Goal: Task Accomplishment & Management: Manage account settings

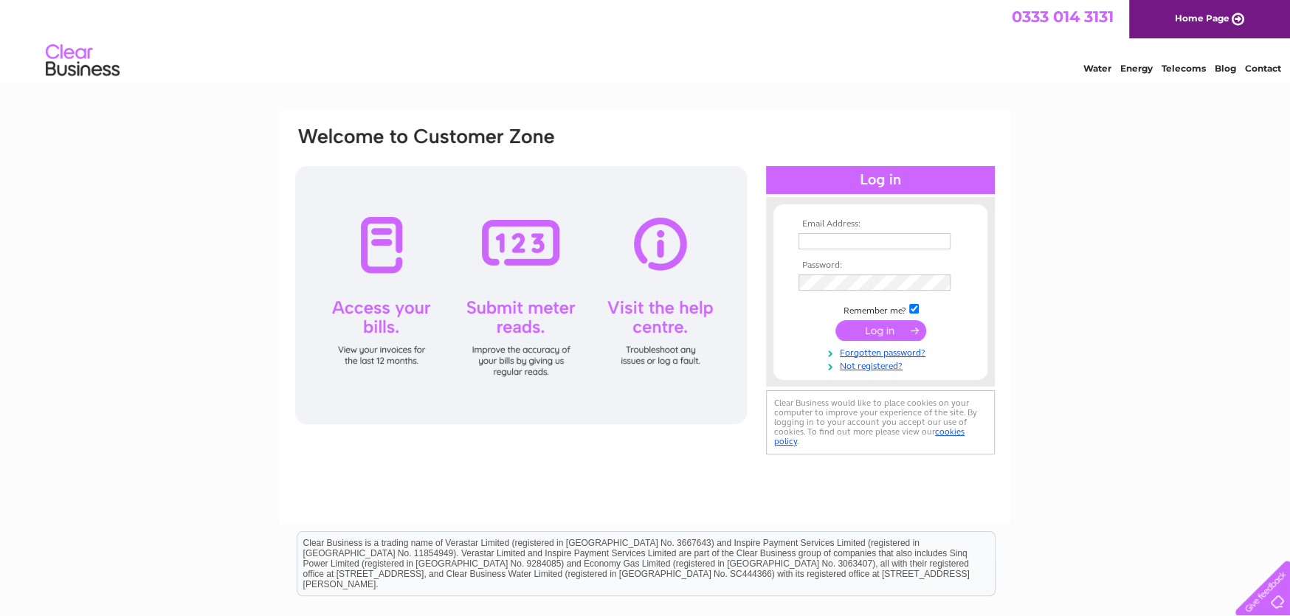
type input "[EMAIL_ADDRESS][DOMAIN_NAME]"
click at [881, 329] on input "submit" at bounding box center [880, 330] width 91 height 21
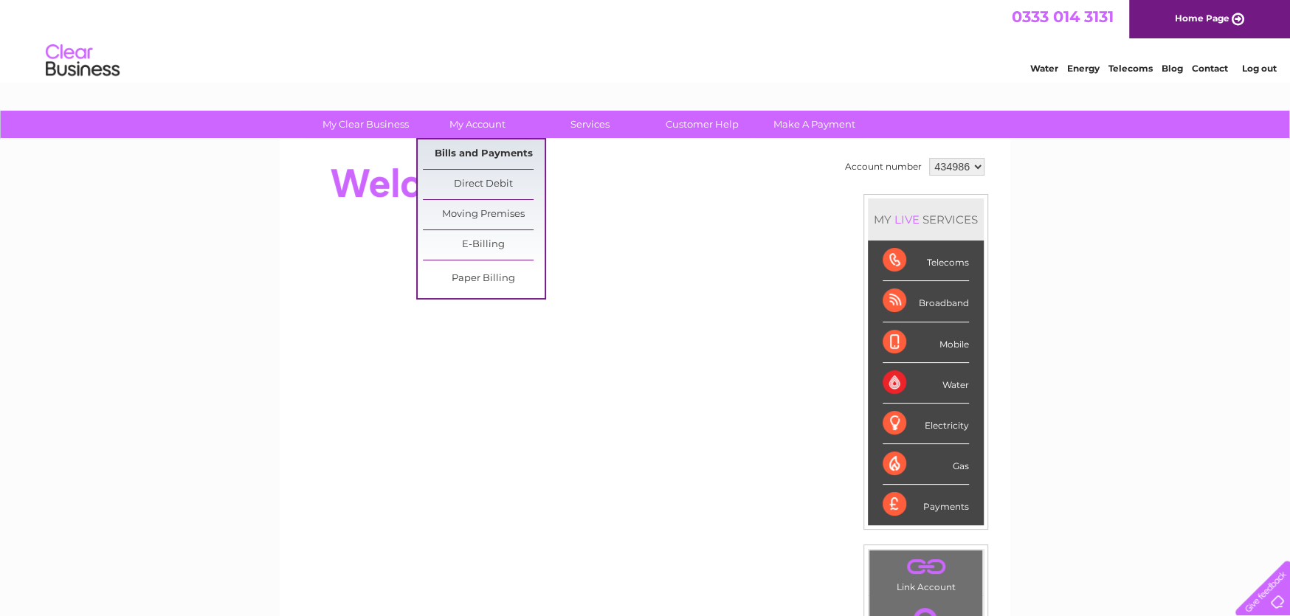
click at [486, 152] on link "Bills and Payments" at bounding box center [484, 154] width 122 height 30
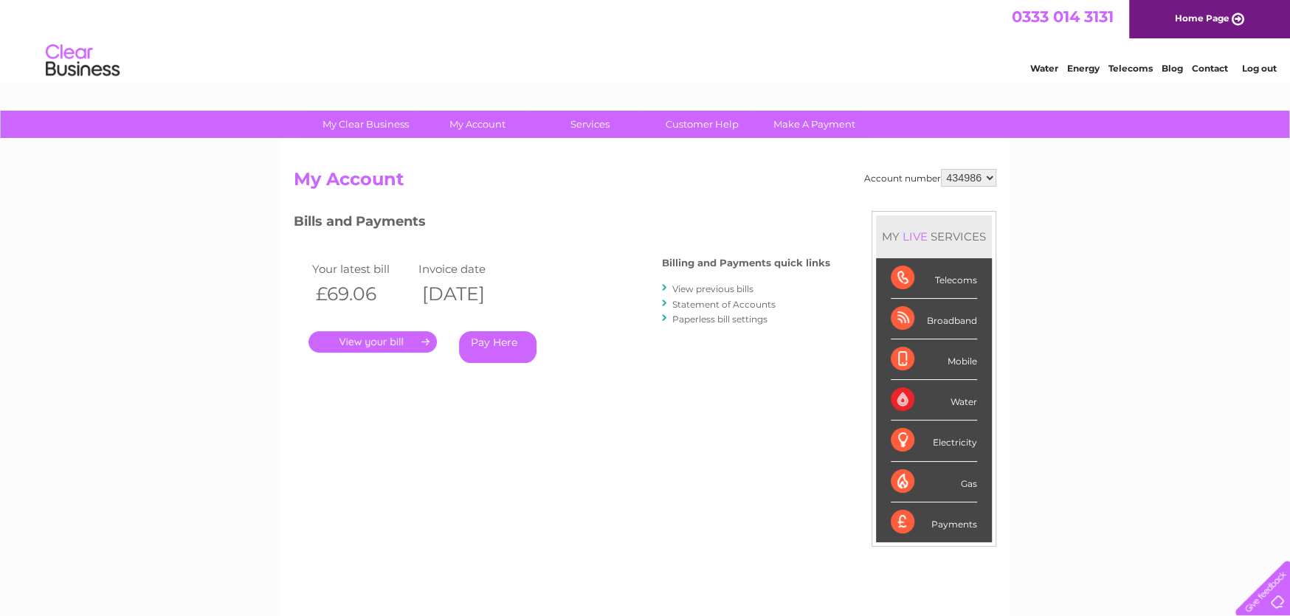
click at [382, 332] on link "." at bounding box center [372, 341] width 128 height 21
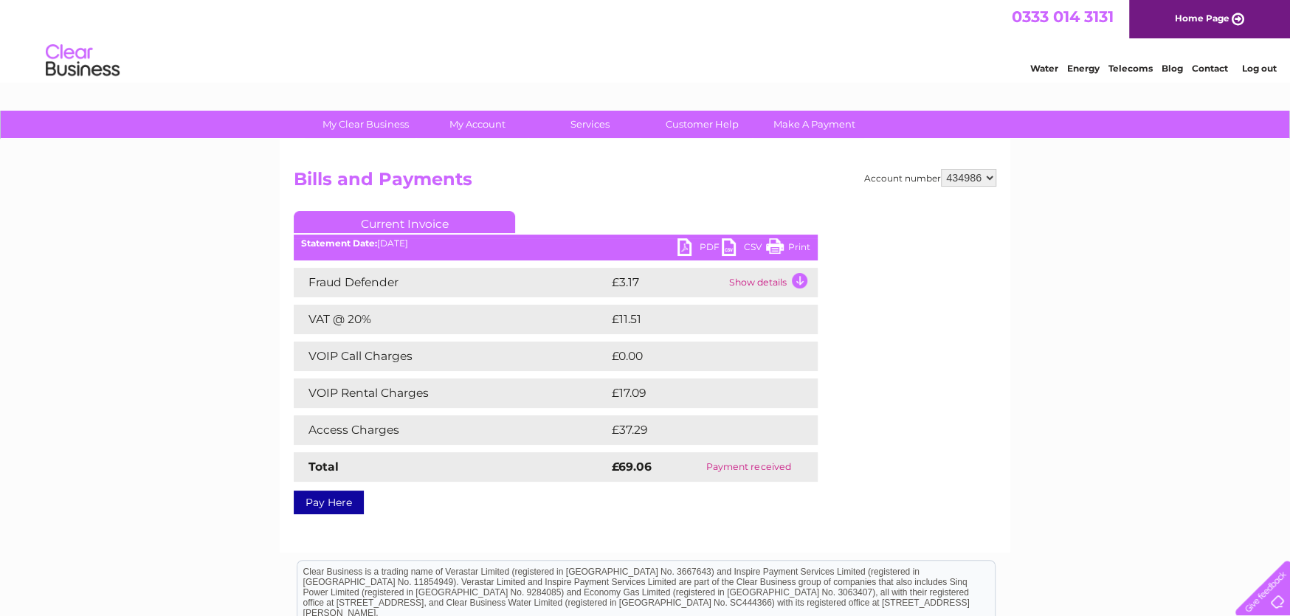
click at [707, 244] on link "PDF" at bounding box center [699, 248] width 44 height 21
click at [707, 247] on link "PDF" at bounding box center [699, 248] width 44 height 21
